Goal: Task Accomplishment & Management: Manage account settings

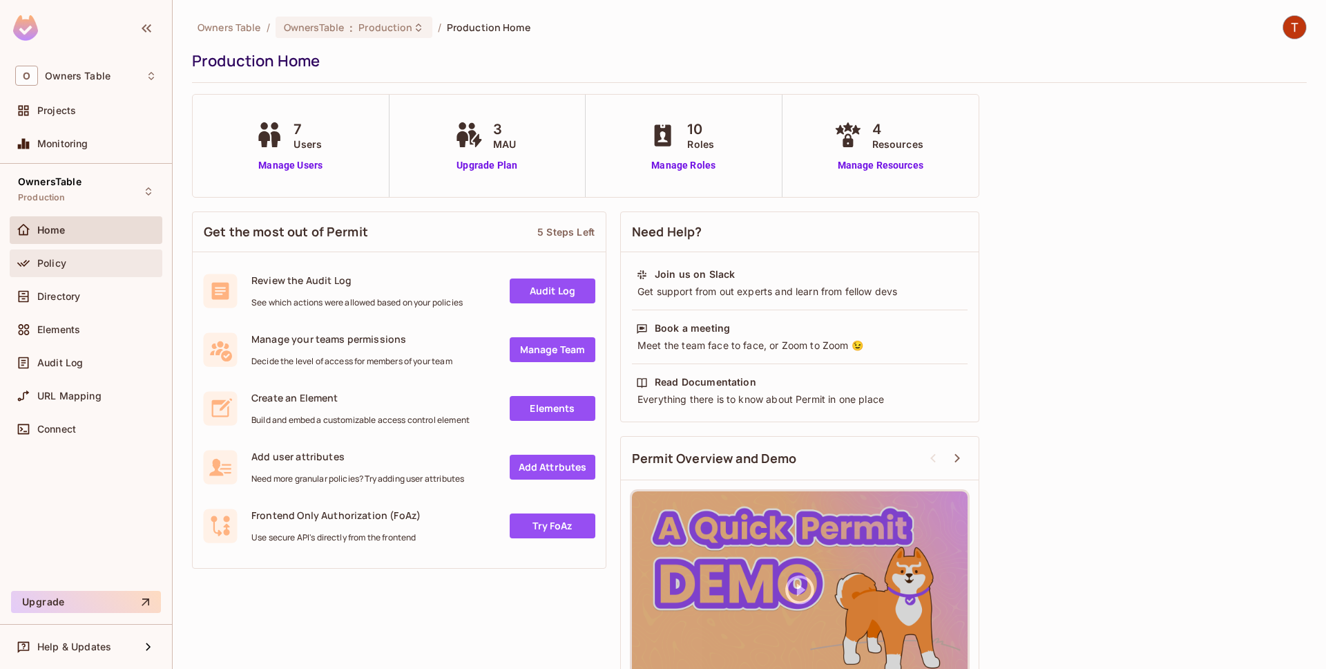
click at [105, 255] on div "Policy" at bounding box center [86, 263] width 142 height 17
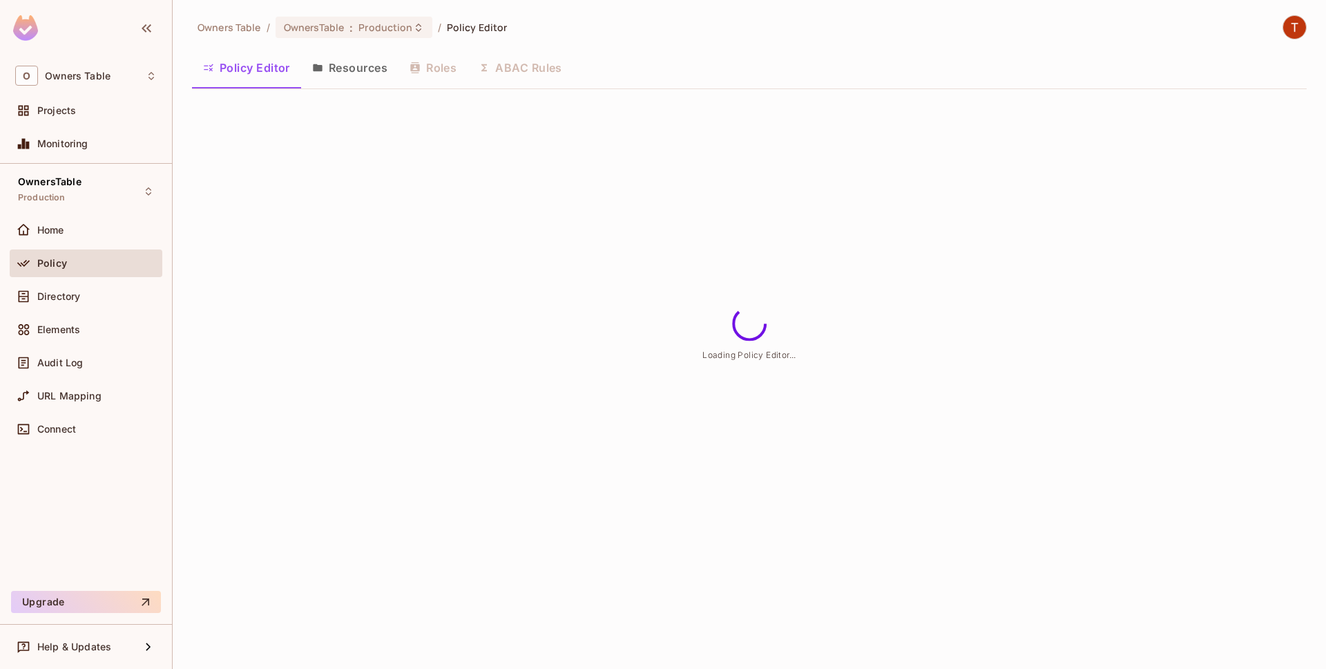
click at [375, 77] on button "Resources" at bounding box center [349, 67] width 97 height 35
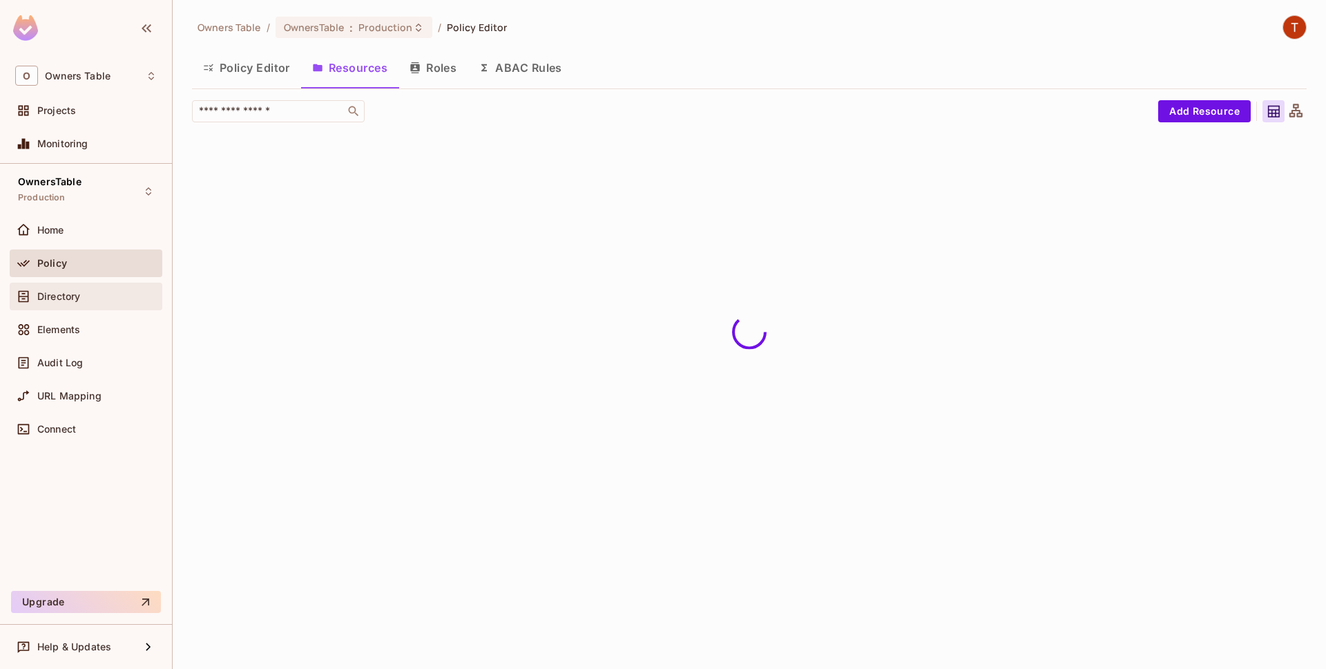
click at [126, 293] on div "Directory" at bounding box center [97, 296] width 120 height 11
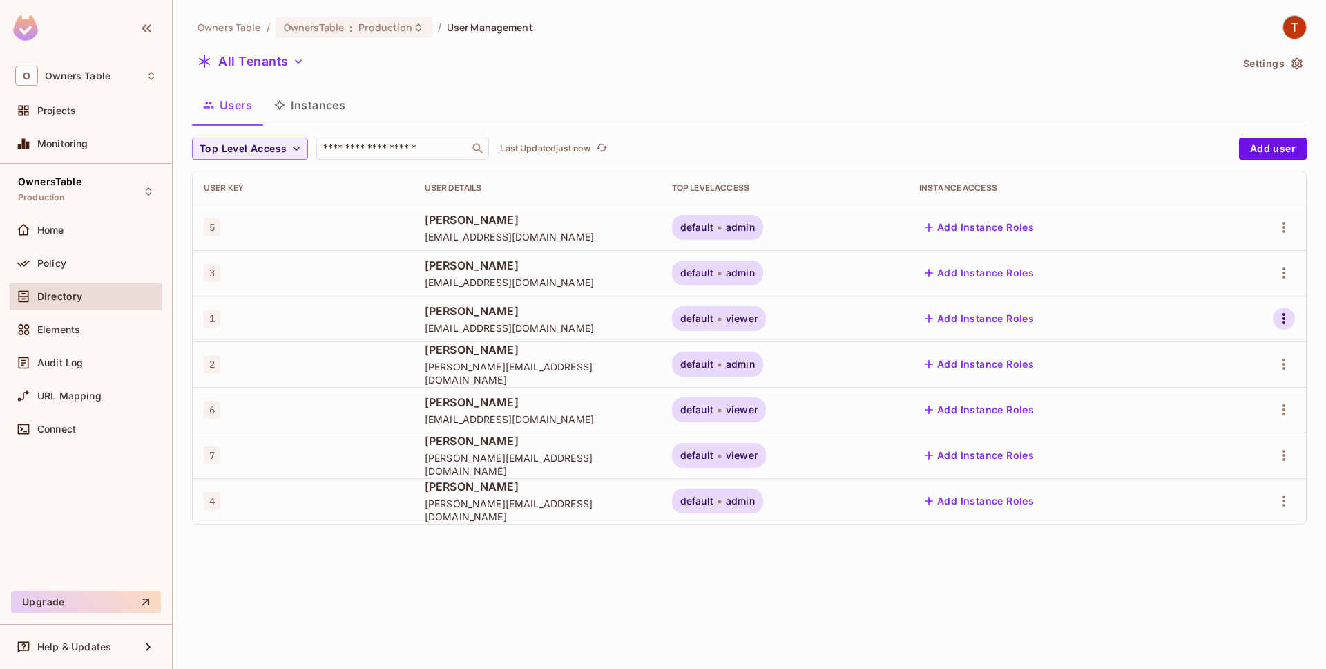
click at [1289, 319] on icon "button" at bounding box center [1284, 318] width 17 height 17
click at [1241, 350] on li "Edit" at bounding box center [1220, 350] width 128 height 30
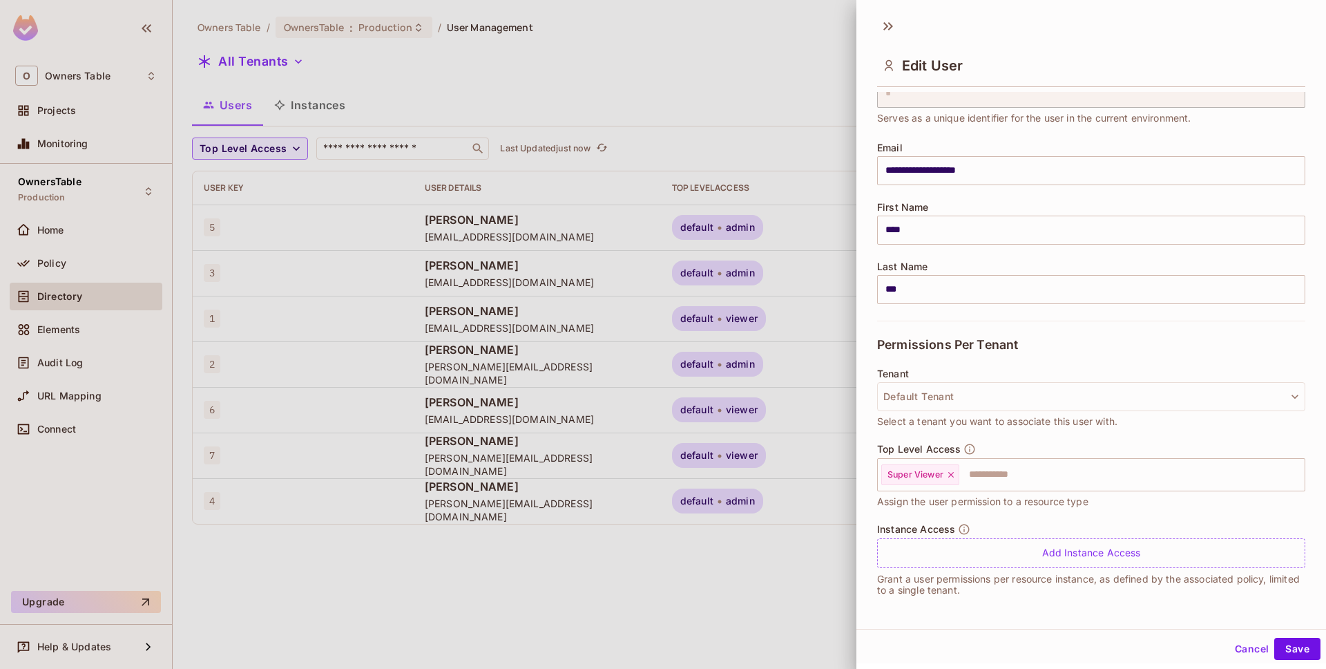
scroll to position [66, 0]
click at [955, 478] on icon at bounding box center [951, 474] width 10 height 10
click at [955, 478] on input "text" at bounding box center [1079, 474] width 399 height 28
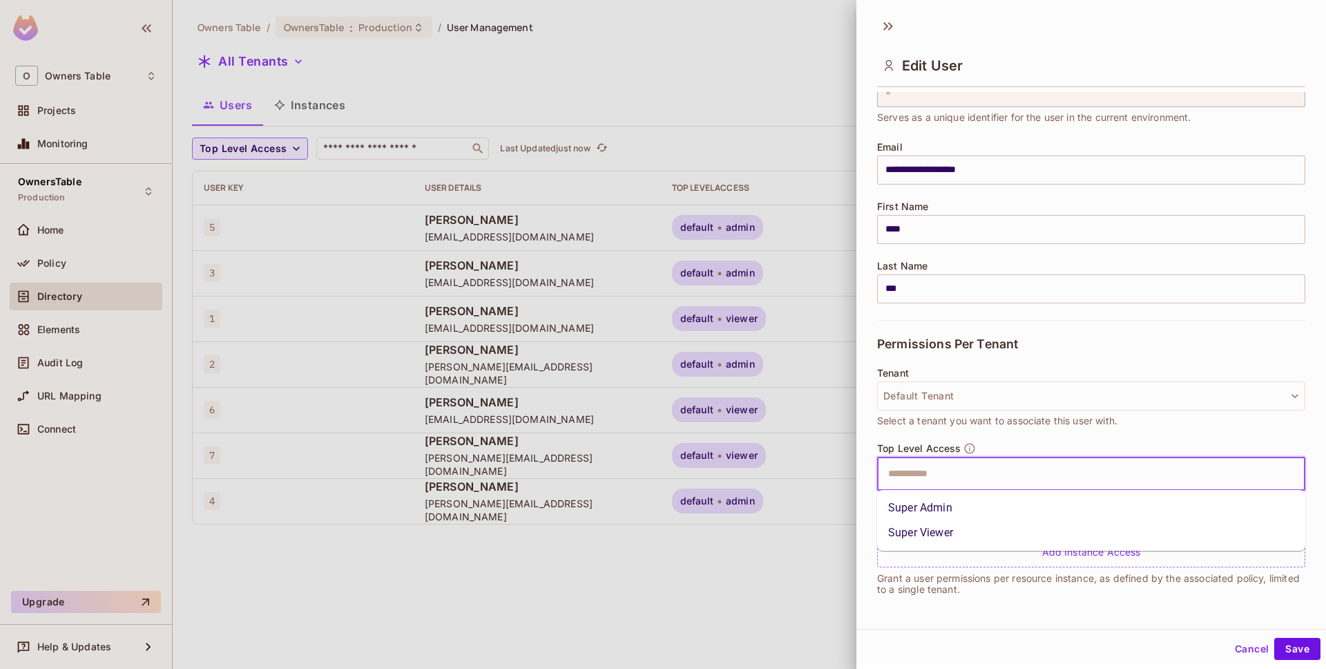
type input "*"
click at [942, 501] on li "Super Admin" at bounding box center [1091, 507] width 428 height 25
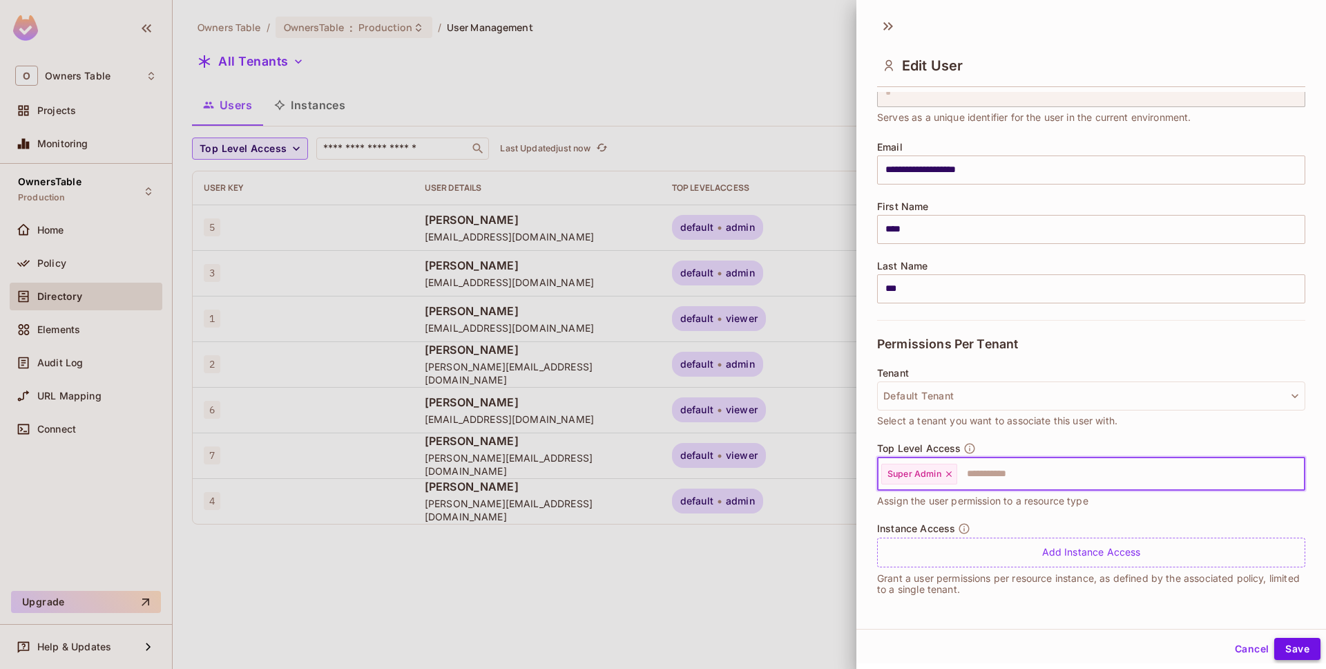
click at [1305, 653] on button "Save" at bounding box center [1297, 649] width 46 height 22
